Goal: Navigation & Orientation: Find specific page/section

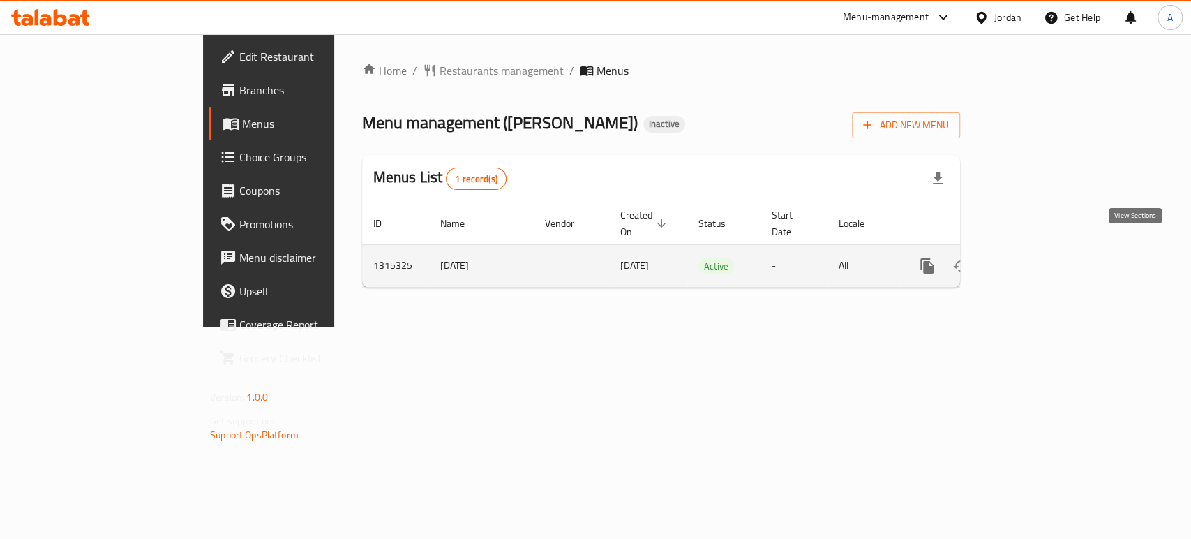
click at [1036, 258] on icon "enhanced table" at bounding box center [1028, 266] width 17 height 17
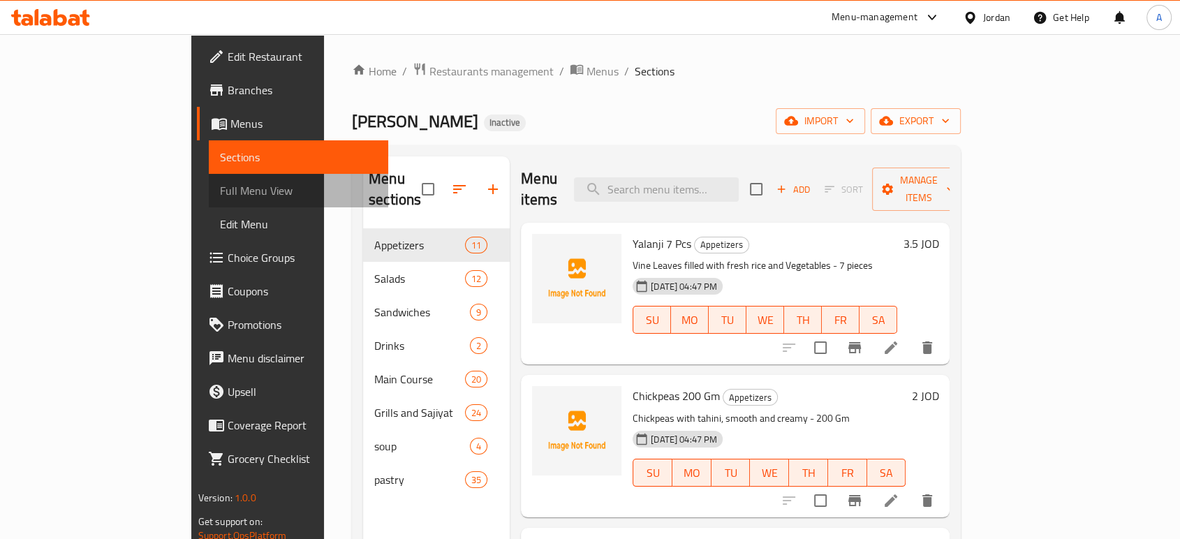
click at [220, 193] on span "Full Menu View" at bounding box center [298, 190] width 157 height 17
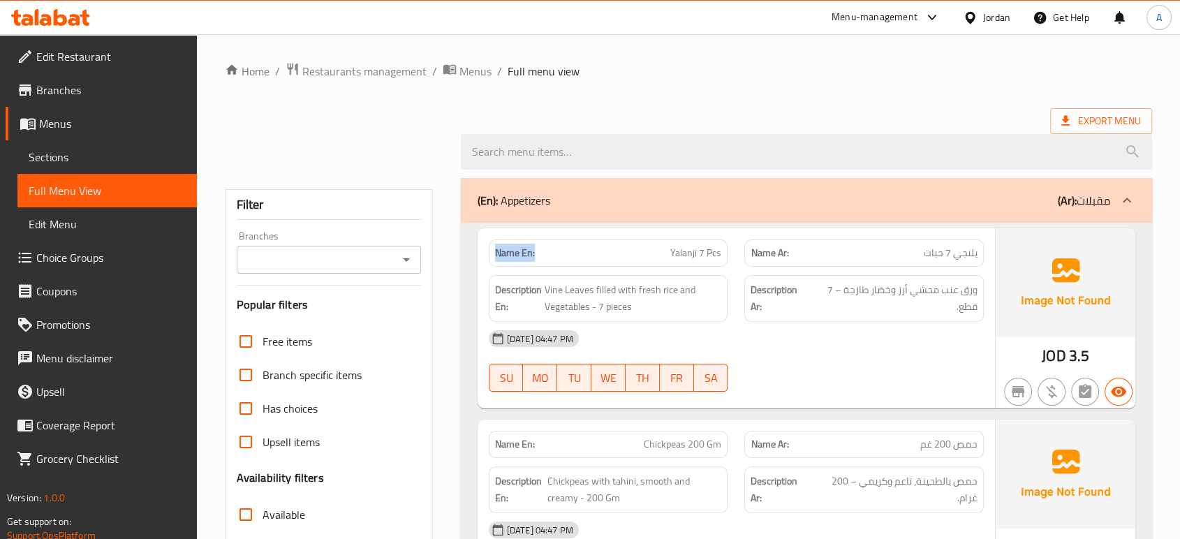
drag, startPoint x: 542, startPoint y: 258, endPoint x: 486, endPoint y: 258, distance: 55.8
click at [486, 258] on div "Name En: Yalanji 7 Pcs" at bounding box center [608, 253] width 256 height 44
copy strong "Name En:"
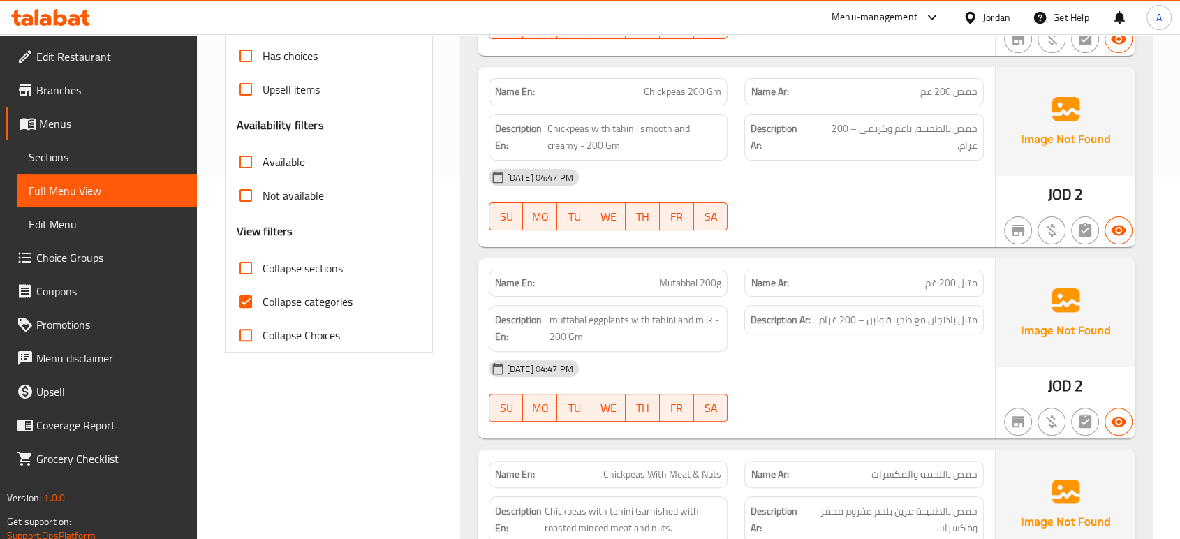
scroll to position [405, 0]
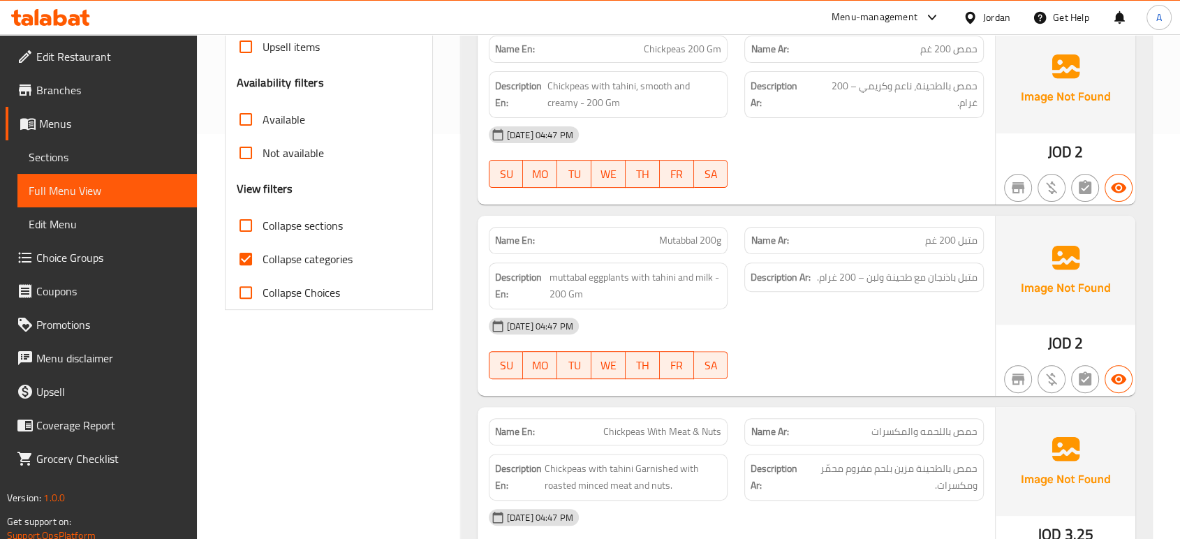
click at [263, 253] on span "Collapse categories" at bounding box center [307, 259] width 90 height 17
click at [262, 253] on input "Collapse categories" at bounding box center [246, 259] width 34 height 34
checkbox input "false"
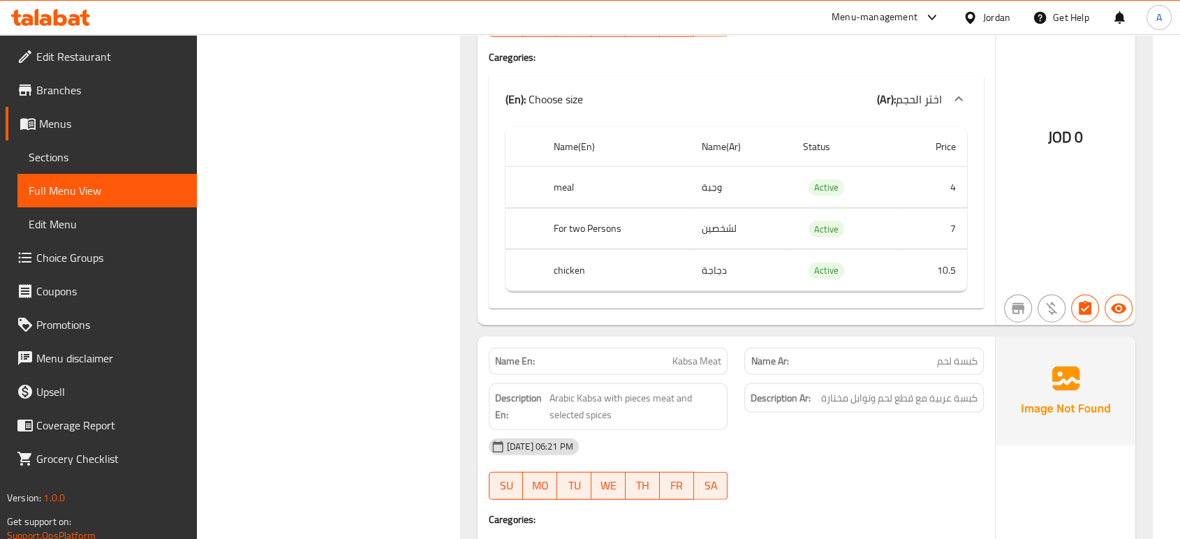
scroll to position [8698, 0]
